Goal: Find specific page/section: Find specific page/section

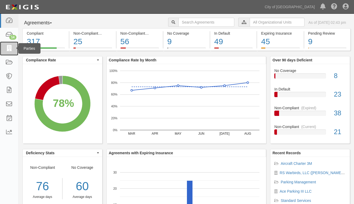
click at [10, 49] on icon at bounding box center [8, 48] width 7 height 6
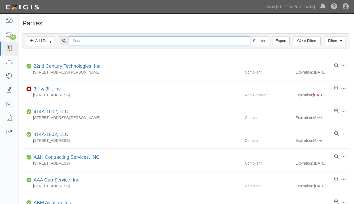
click at [84, 39] on input "text" at bounding box center [159, 40] width 180 height 9
type input "swissport"
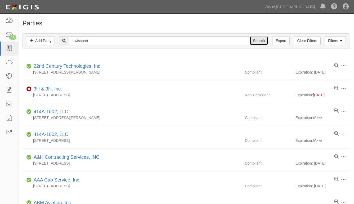
click at [262, 39] on input "Search" at bounding box center [258, 40] width 19 height 9
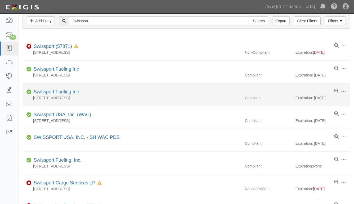
scroll to position [11, 0]
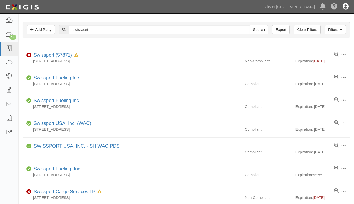
click at [346, 6] on icon at bounding box center [345, 7] width 6 height 6
click at [322, 30] on link "Sign Out" at bounding box center [330, 31] width 42 height 11
